Goal: Entertainment & Leisure: Consume media (video, audio)

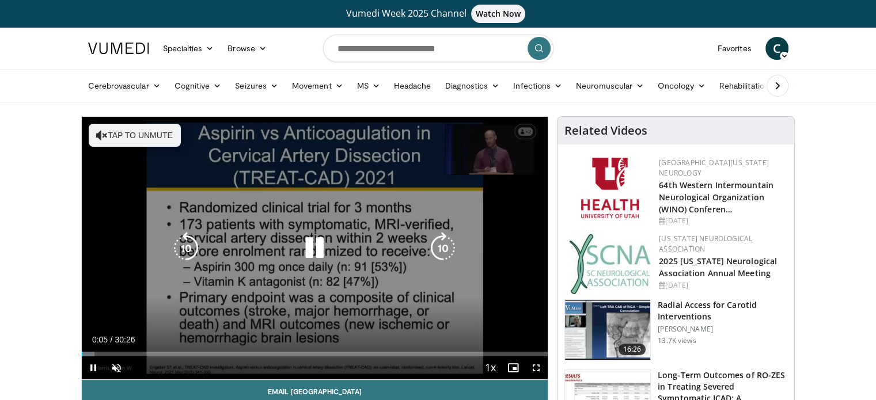
click at [144, 142] on button "Tap to unmute" at bounding box center [135, 135] width 92 height 23
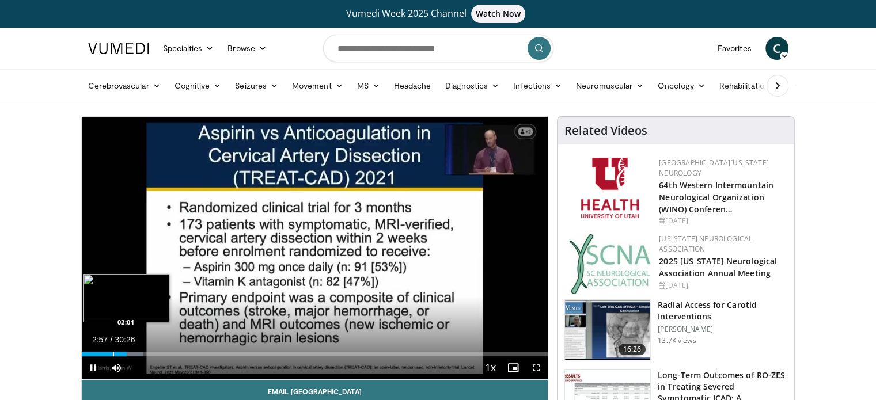
click at [113, 353] on div "Progress Bar" at bounding box center [113, 354] width 1 height 5
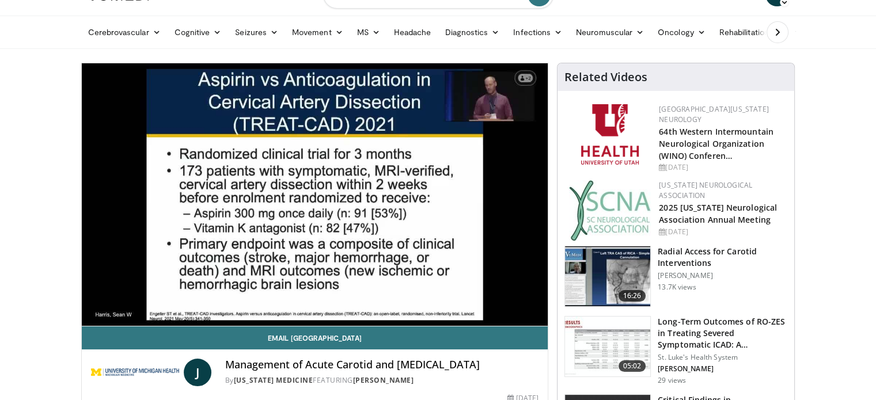
scroll to position [7, 0]
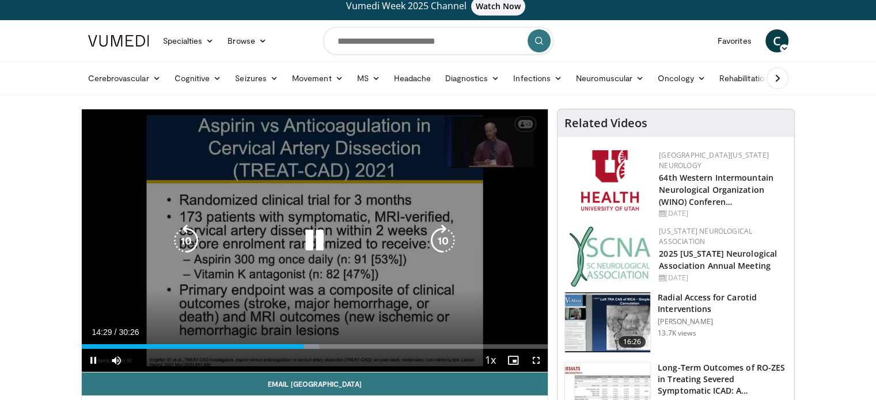
click at [184, 249] on icon "Video Player" at bounding box center [186, 241] width 32 height 32
drag, startPoint x: 184, startPoint y: 249, endPoint x: 320, endPoint y: 241, distance: 136.2
click at [320, 241] on div "30 seconds Tap to unmute" at bounding box center [315, 240] width 467 height 263
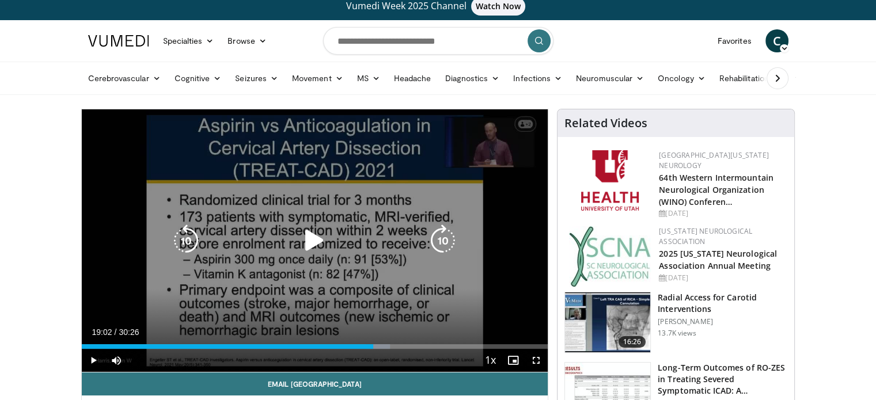
click at [320, 241] on icon "Video Player" at bounding box center [314, 241] width 32 height 32
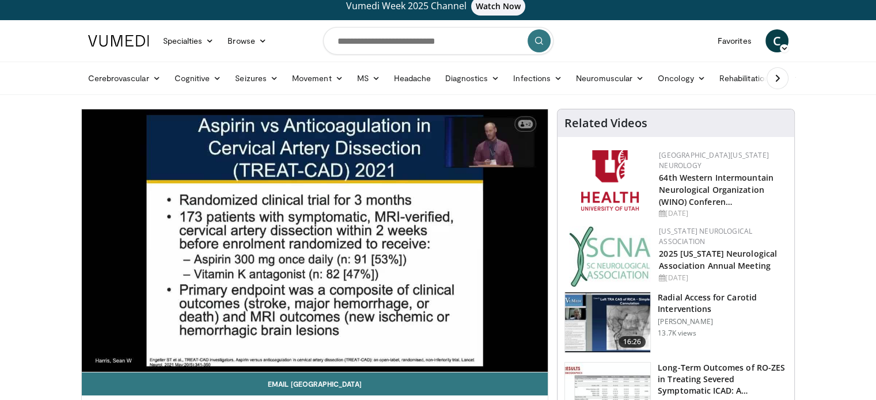
click at [320, 241] on div "30 seconds Tap to unmute" at bounding box center [315, 240] width 467 height 263
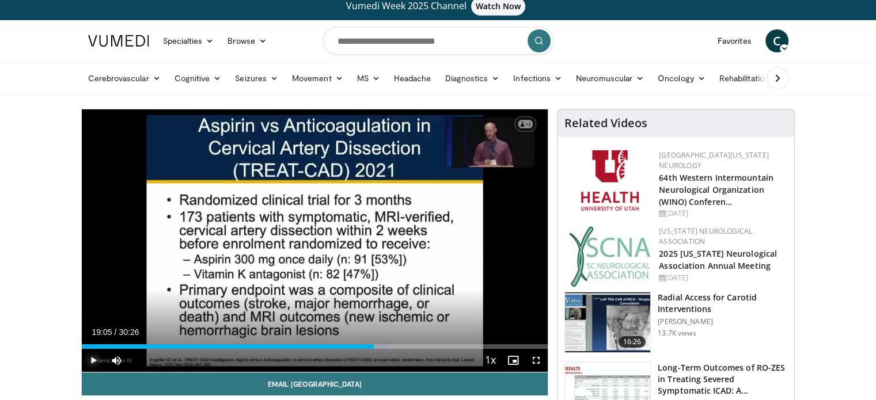
click at [93, 359] on span "Video Player" at bounding box center [93, 360] width 23 height 23
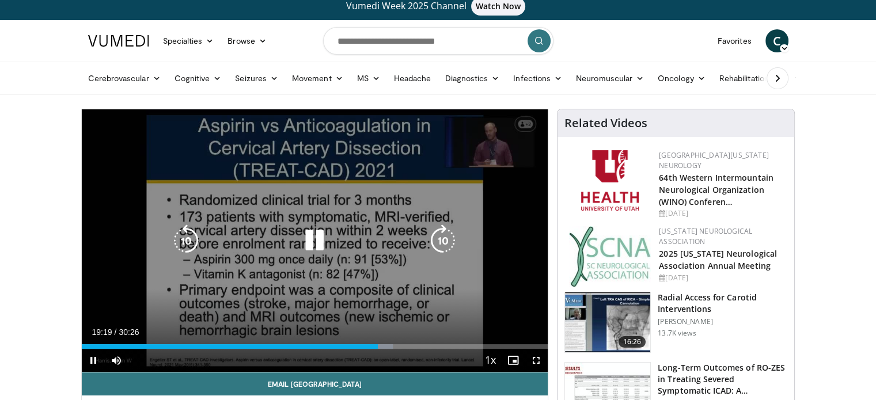
click at [183, 240] on icon "Video Player" at bounding box center [186, 241] width 32 height 32
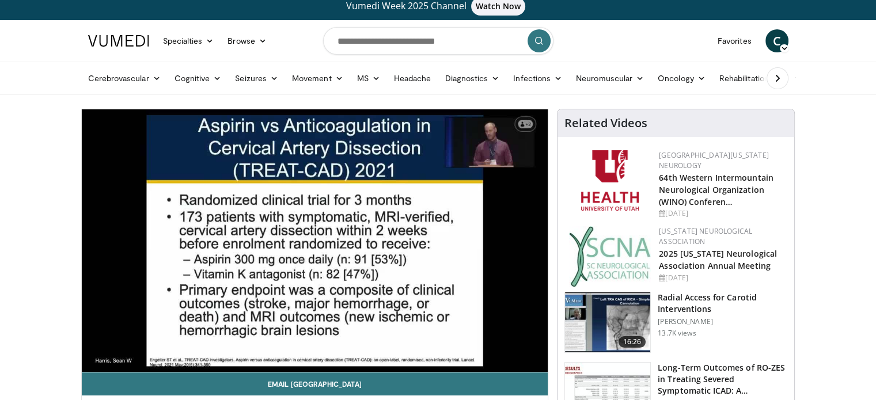
click at [183, 240] on div "10 seconds Tap to unmute" at bounding box center [315, 240] width 467 height 263
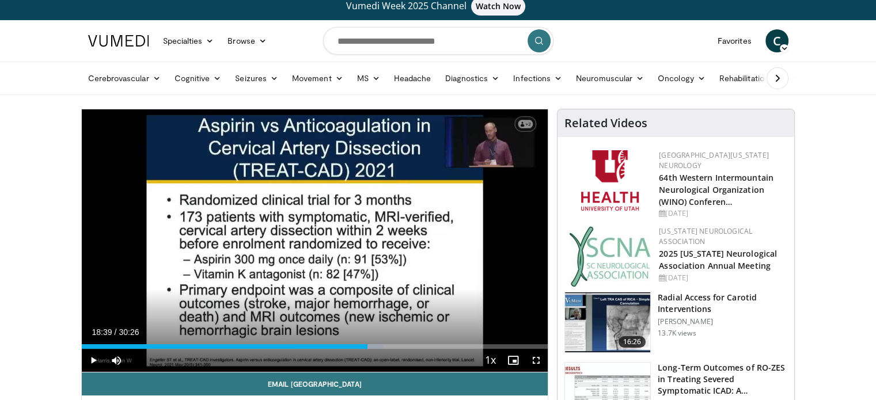
click at [183, 240] on div "10 seconds Tap to unmute" at bounding box center [315, 240] width 467 height 263
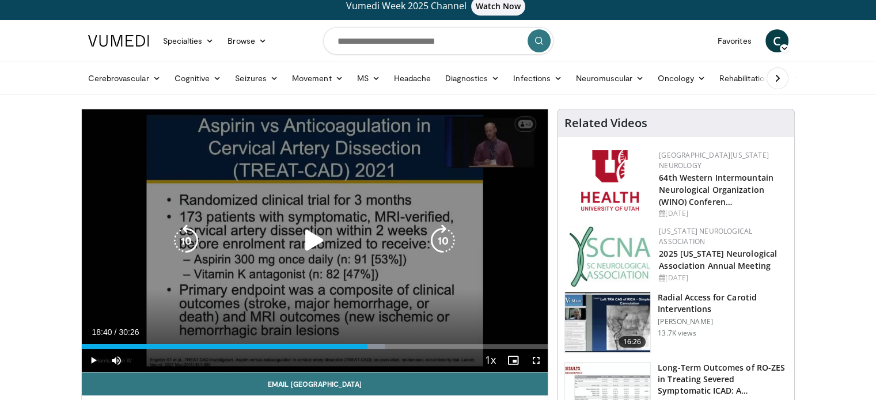
click at [191, 238] on icon "Video Player" at bounding box center [186, 241] width 32 height 32
click at [305, 244] on icon "Video Player" at bounding box center [314, 241] width 32 height 32
click at [191, 238] on icon "Video Player" at bounding box center [186, 241] width 32 height 32
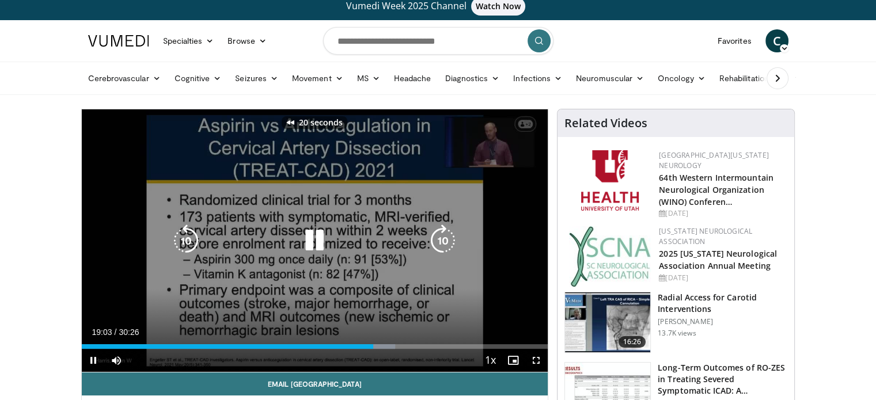
click at [191, 238] on icon "Video Player" at bounding box center [186, 241] width 32 height 32
click at [321, 256] on icon "Video Player" at bounding box center [314, 241] width 32 height 32
